Goal: Find specific page/section: Find specific page/section

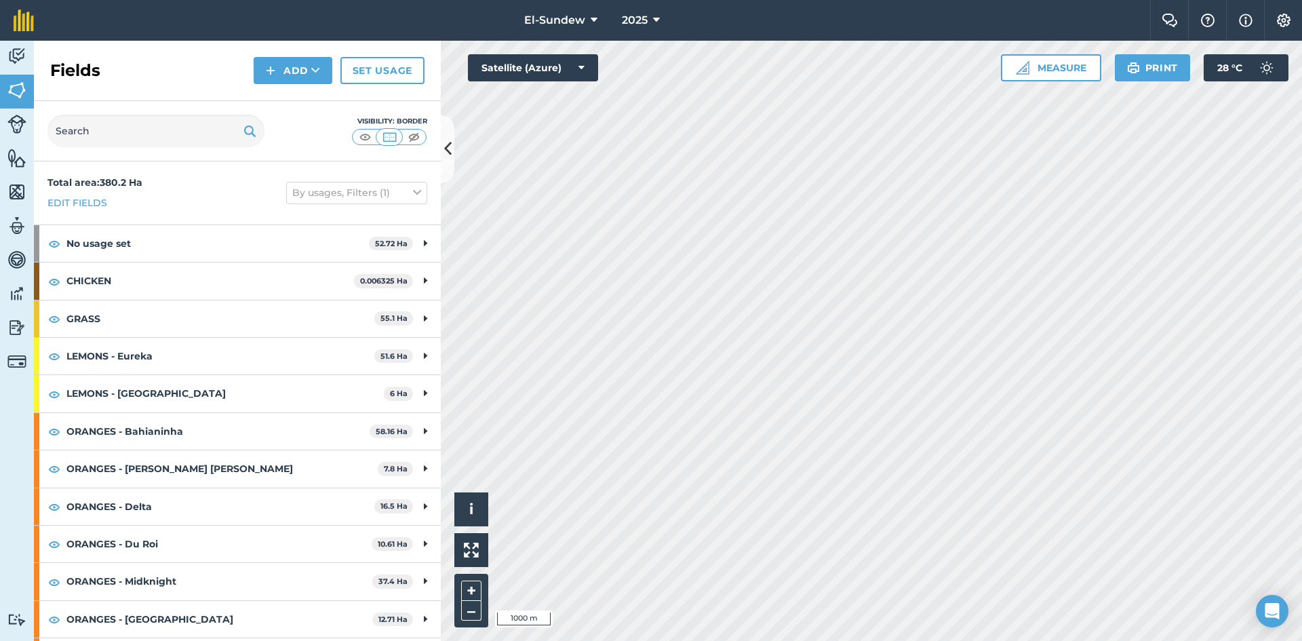
scroll to position [226, 0]
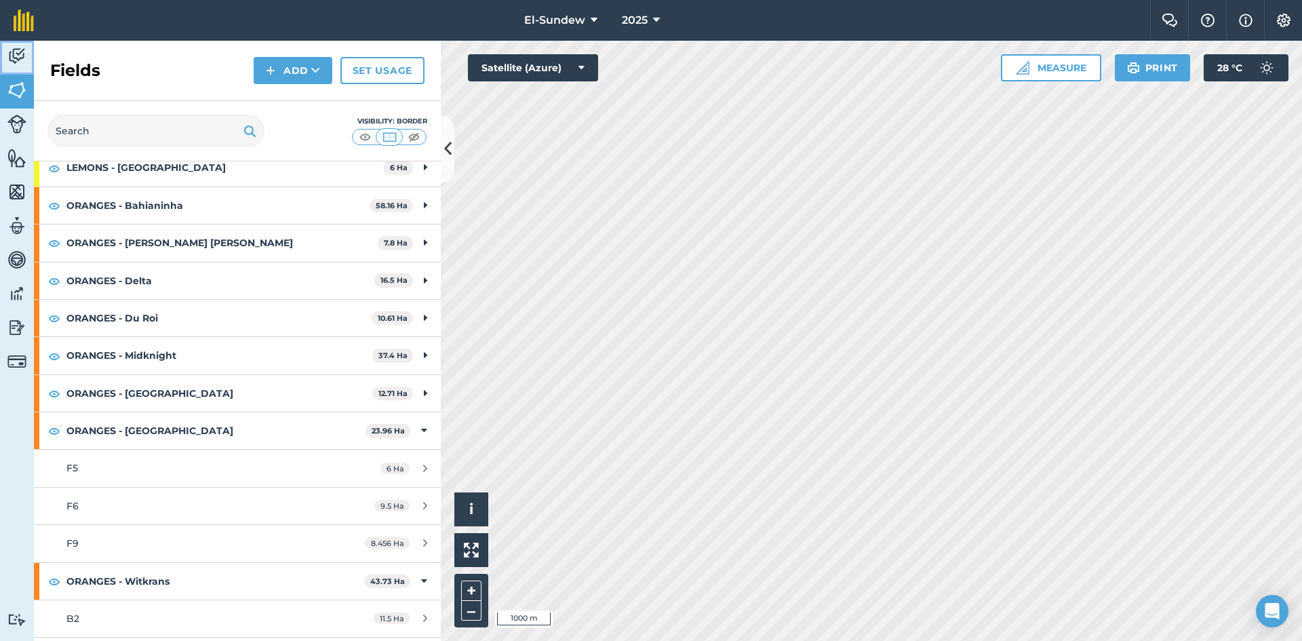
click at [16, 68] on link "Activity" at bounding box center [17, 58] width 34 height 34
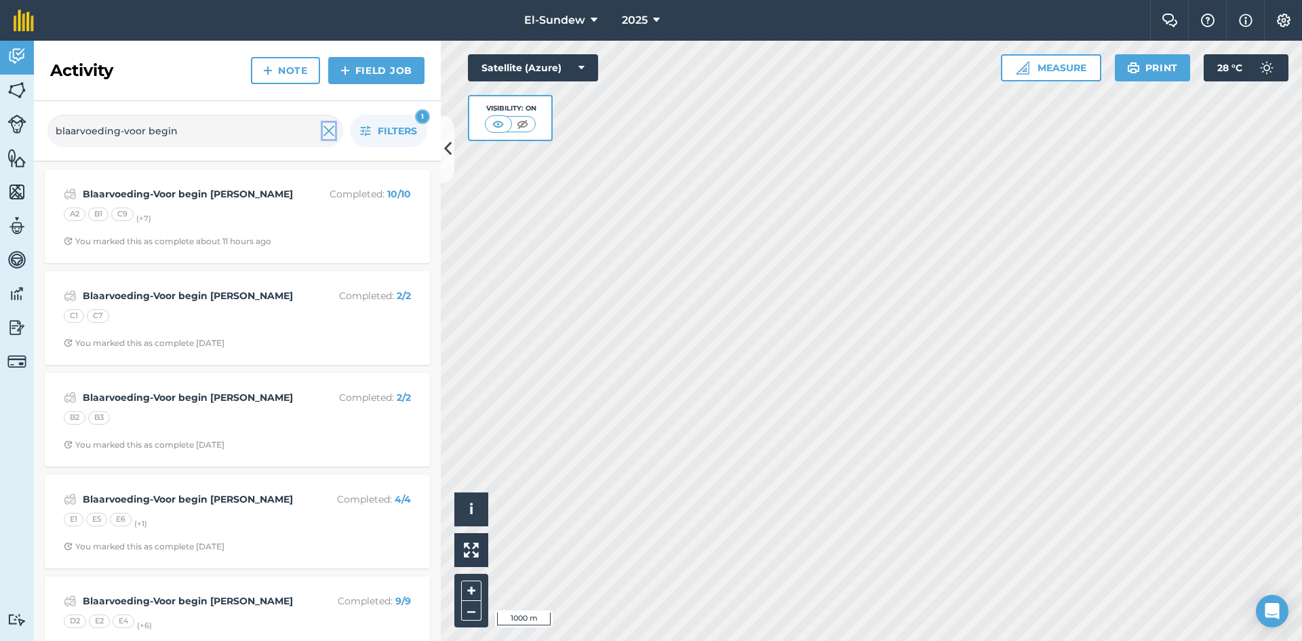
click at [327, 134] on img at bounding box center [329, 131] width 12 height 16
click at [367, 134] on icon "button" at bounding box center [365, 130] width 11 height 11
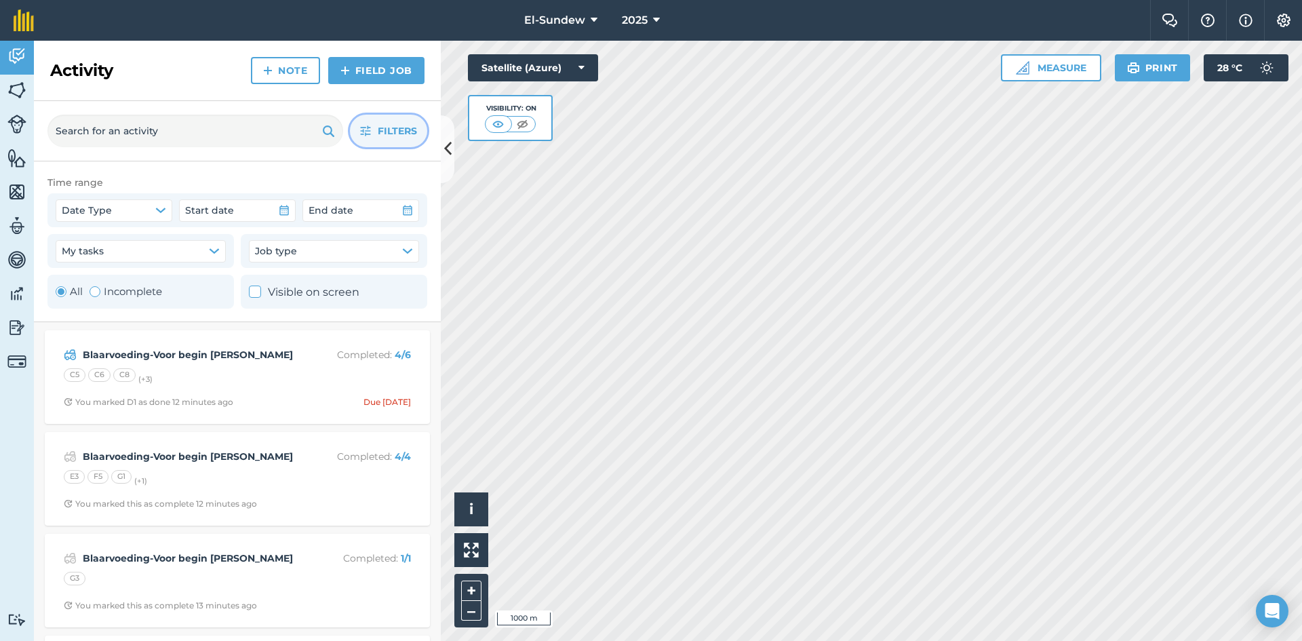
click at [94, 294] on div "Toggle Activity" at bounding box center [95, 291] width 11 height 11
radio input "false"
radio input "true"
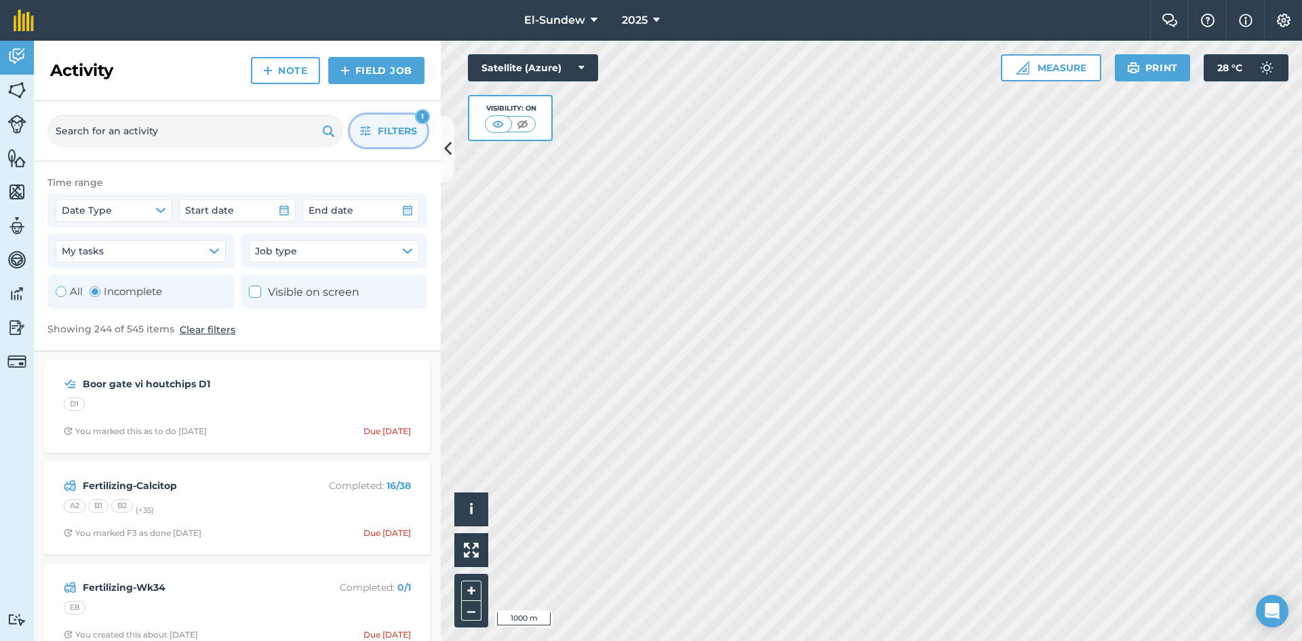
click at [357, 134] on button "Filters 1" at bounding box center [388, 131] width 77 height 33
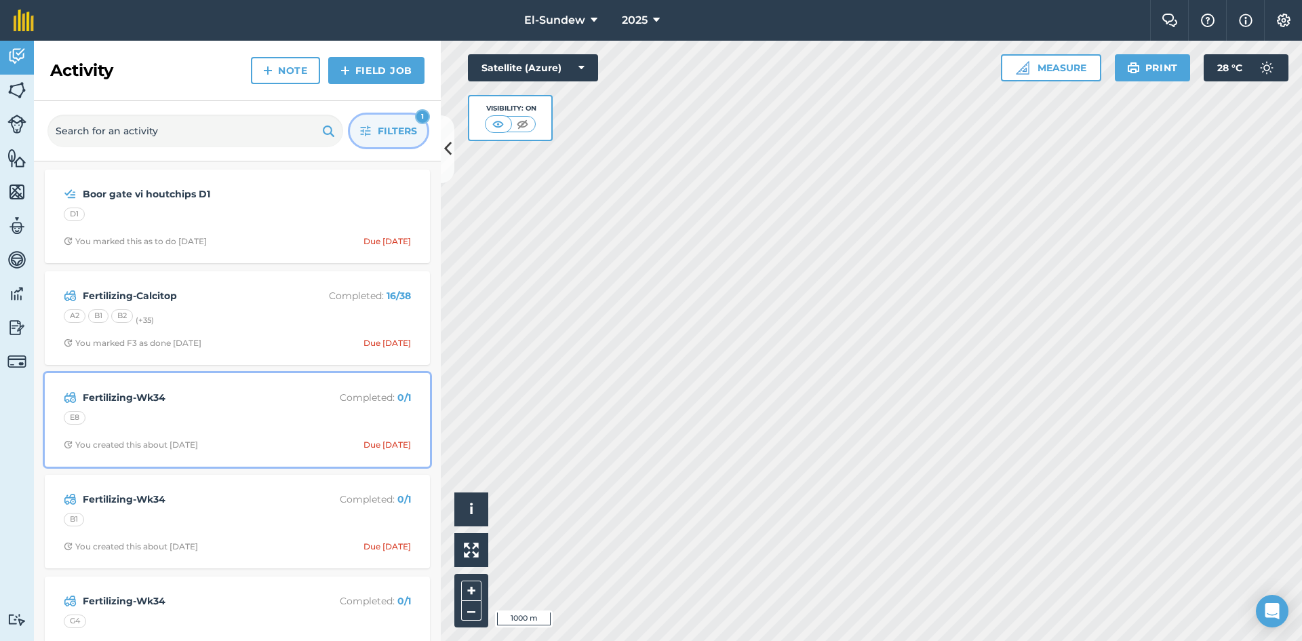
click at [231, 414] on div "E8" at bounding box center [237, 420] width 347 height 18
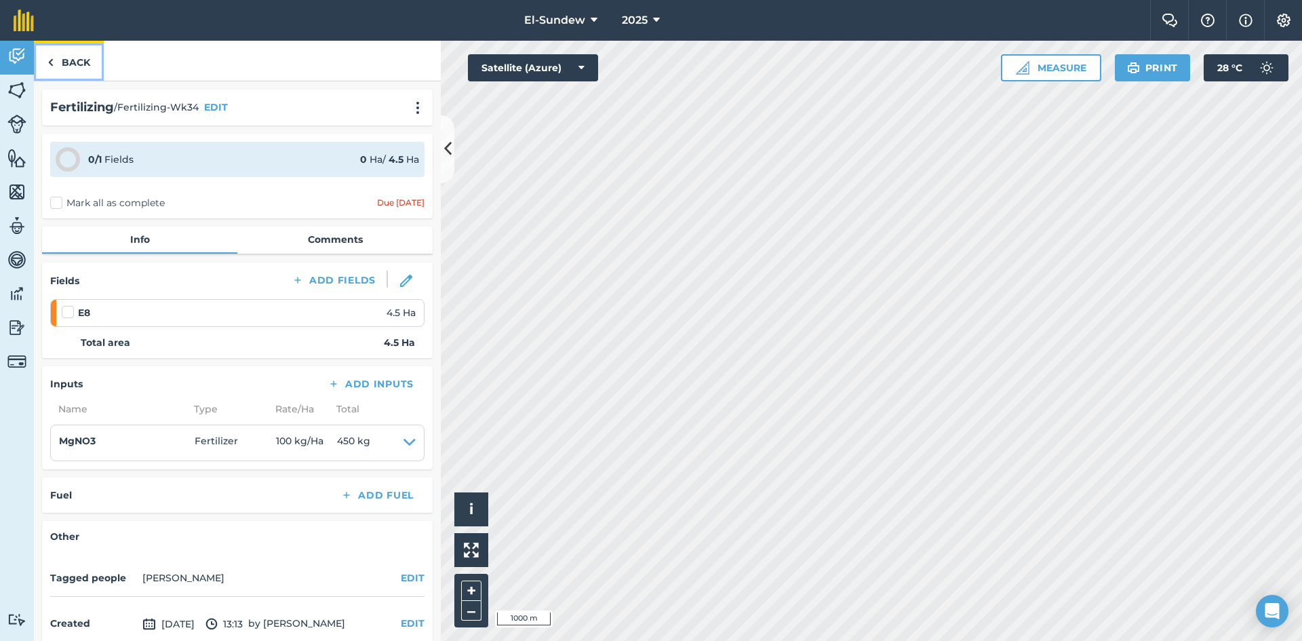
click at [81, 59] on link "Back" at bounding box center [69, 61] width 70 height 40
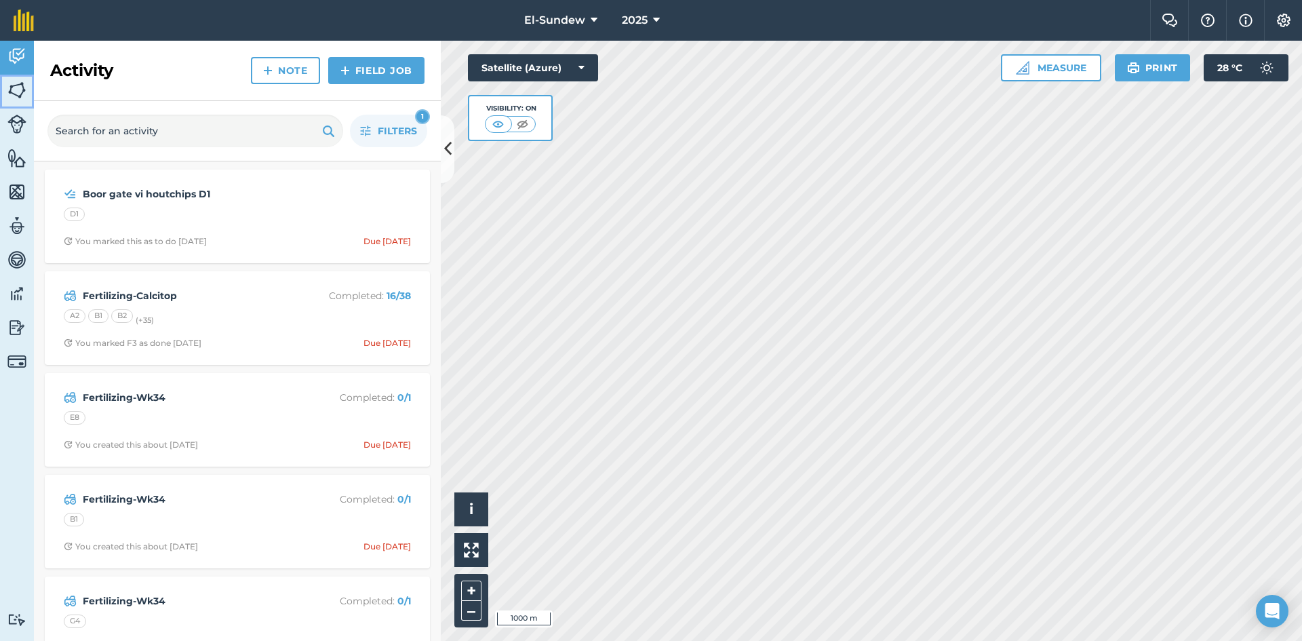
click at [13, 93] on img at bounding box center [16, 90] width 19 height 20
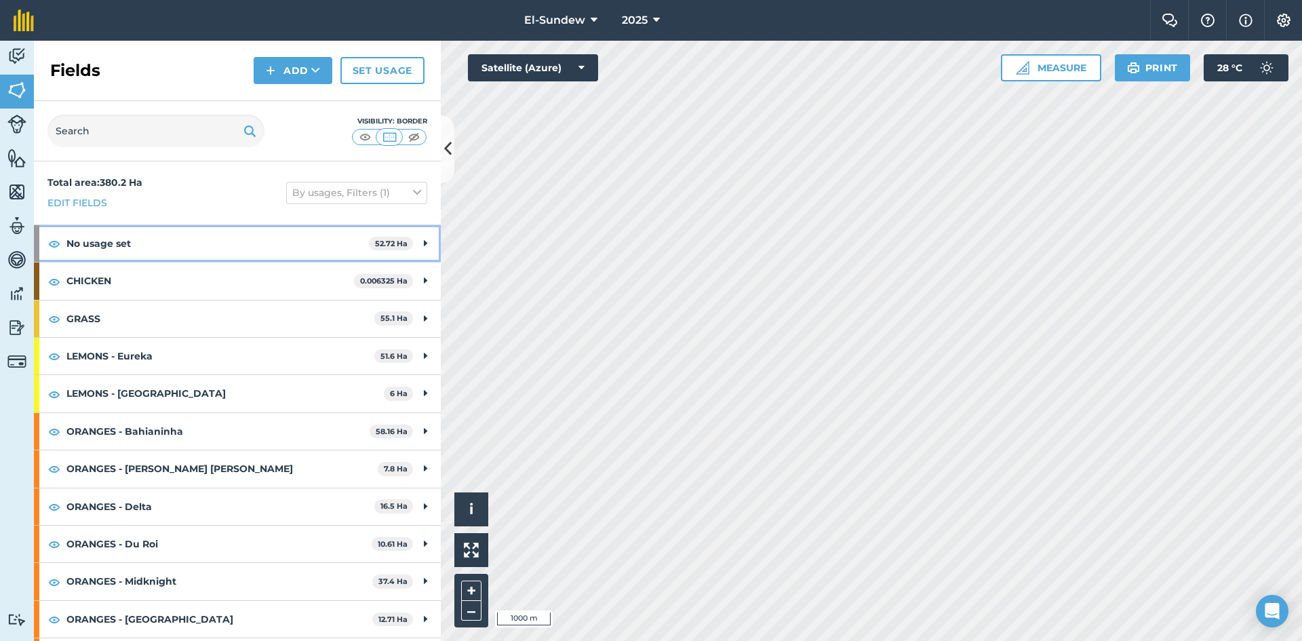
click at [201, 241] on strong "No usage set" at bounding box center [217, 243] width 302 height 37
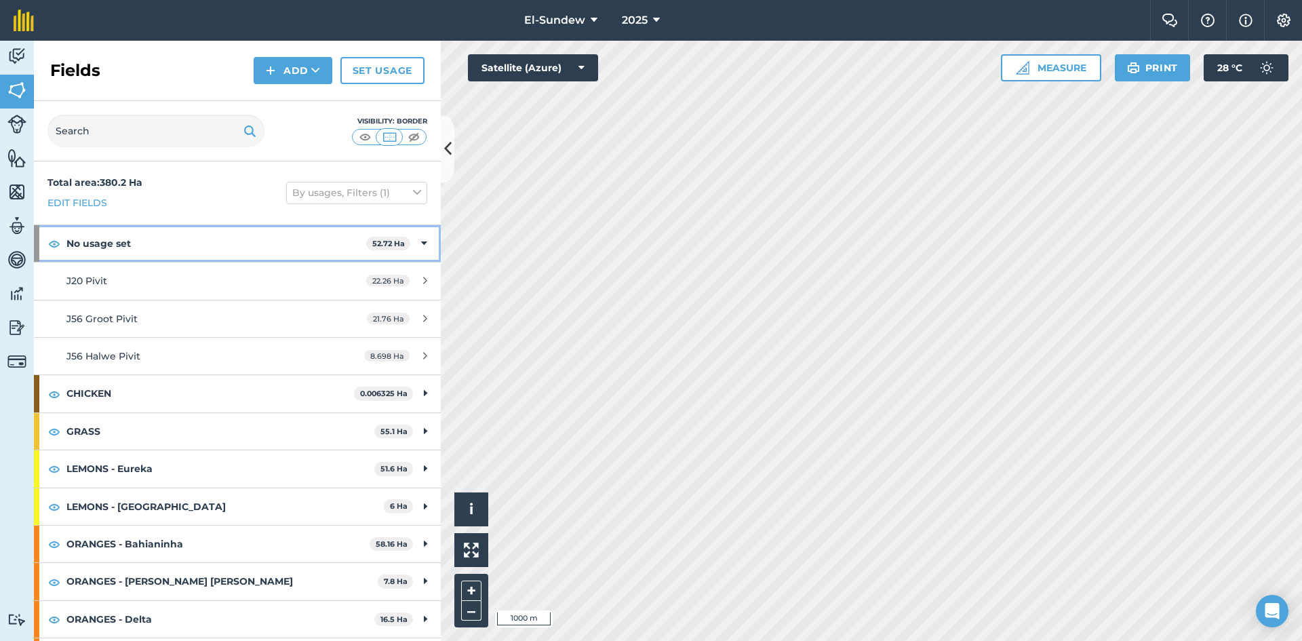
click at [201, 241] on strong "No usage set" at bounding box center [216, 243] width 300 height 37
